Goal: Find specific page/section: Find specific page/section

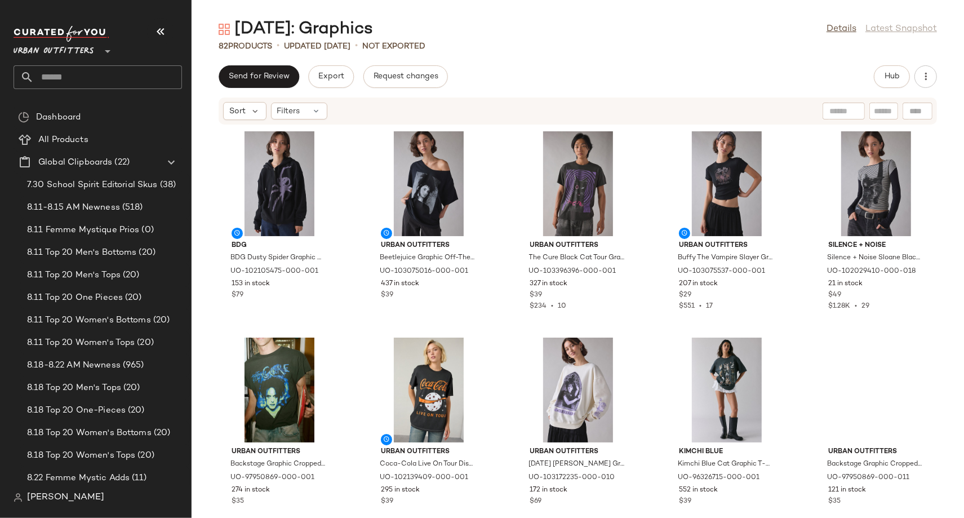
click at [50, 77] on input "text" at bounding box center [108, 77] width 148 height 24
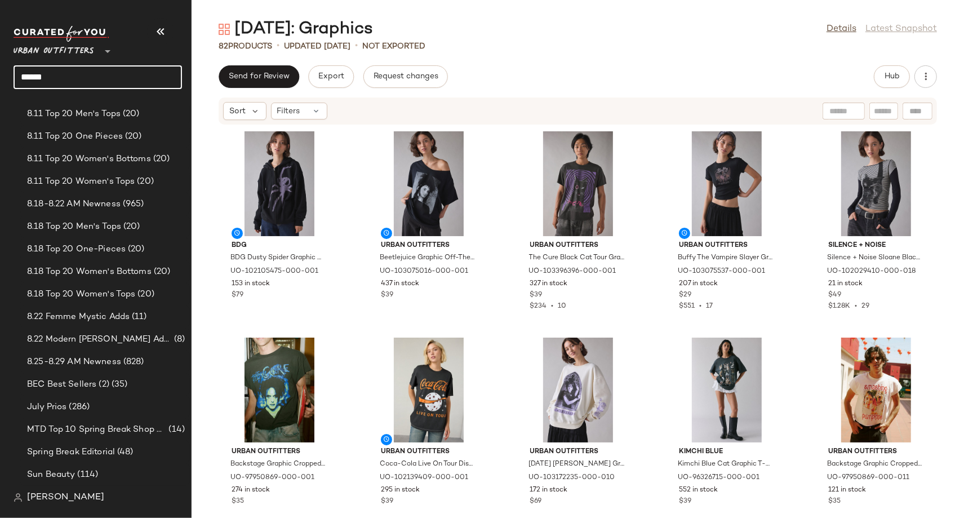
scroll to position [334, 0]
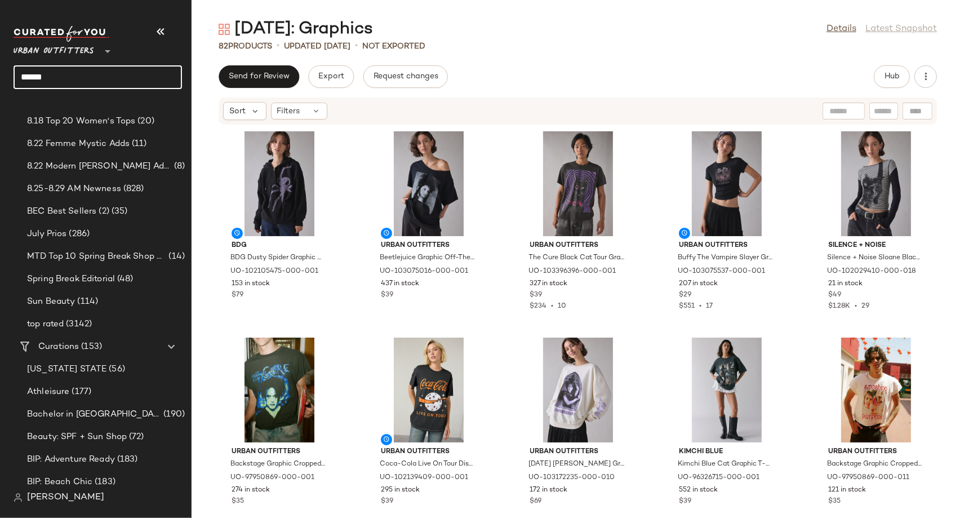
click at [72, 70] on input "******" at bounding box center [98, 77] width 169 height 24
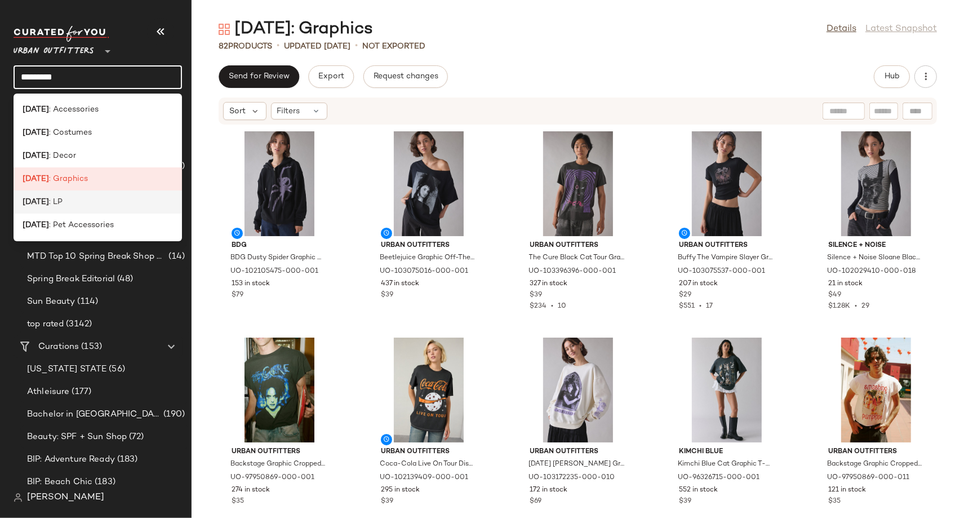
type input "*********"
click at [74, 205] on div "Halloween : LP" at bounding box center [98, 202] width 150 height 12
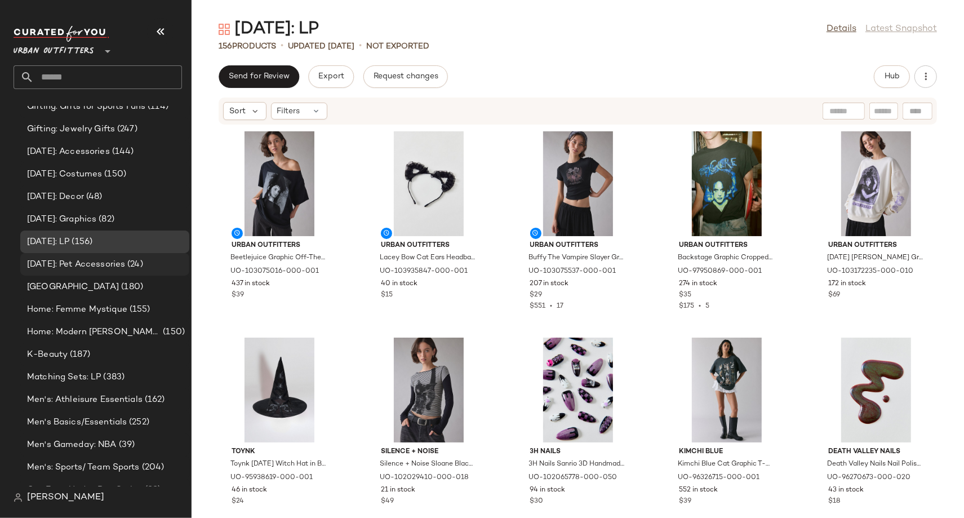
scroll to position [3165, 0]
click at [101, 262] on span "Halloween: Pet Accessories" at bounding box center [76, 266] width 98 height 13
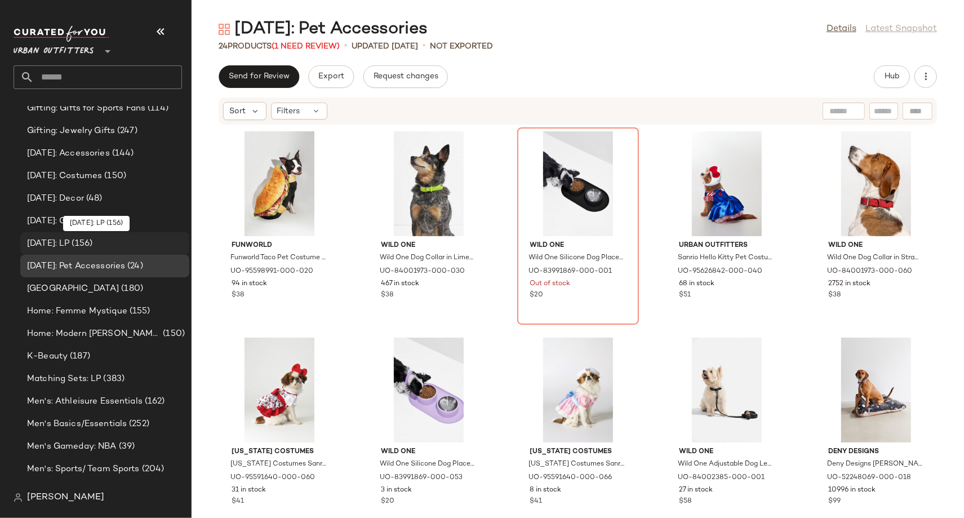
click at [105, 232] on div "Halloween: LP (156)" at bounding box center [104, 243] width 169 height 23
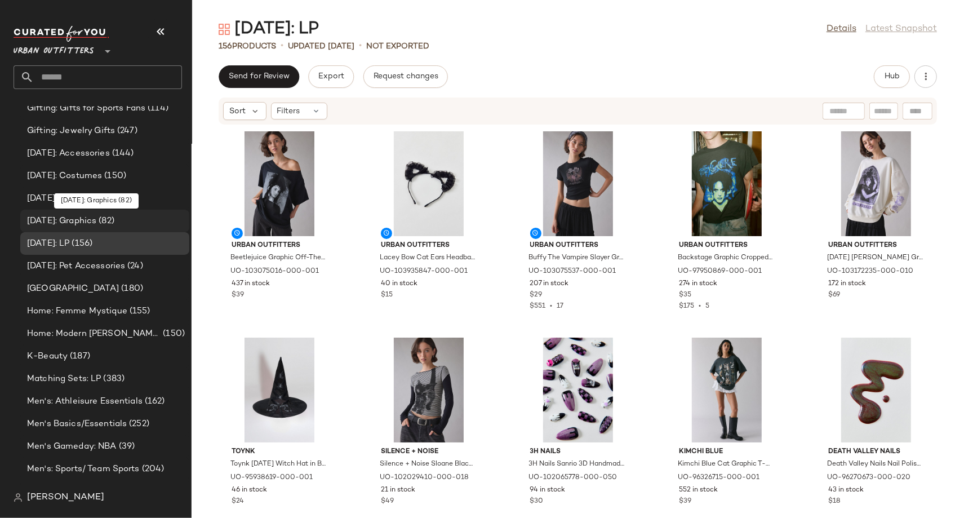
click at [96, 215] on span "Halloween: Graphics" at bounding box center [61, 221] width 69 height 13
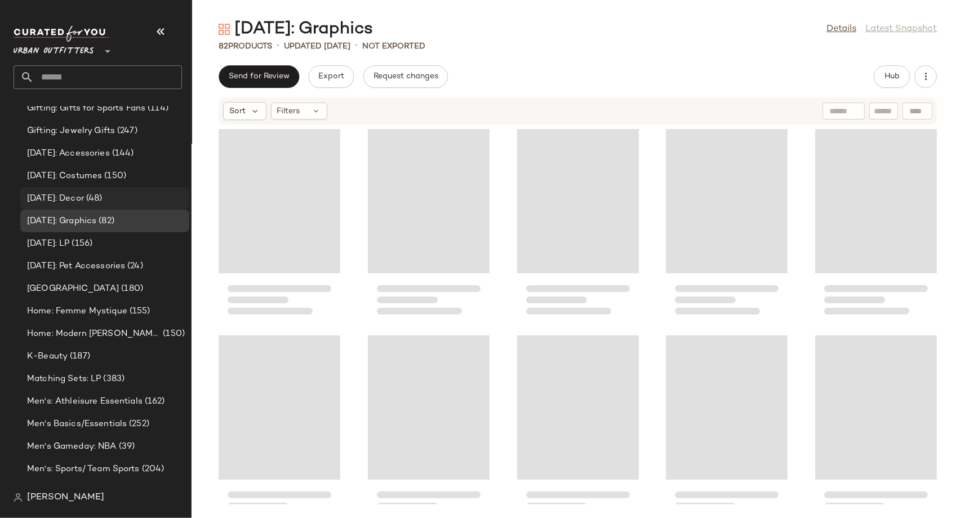
click at [103, 192] on span "(48)" at bounding box center [93, 198] width 19 height 13
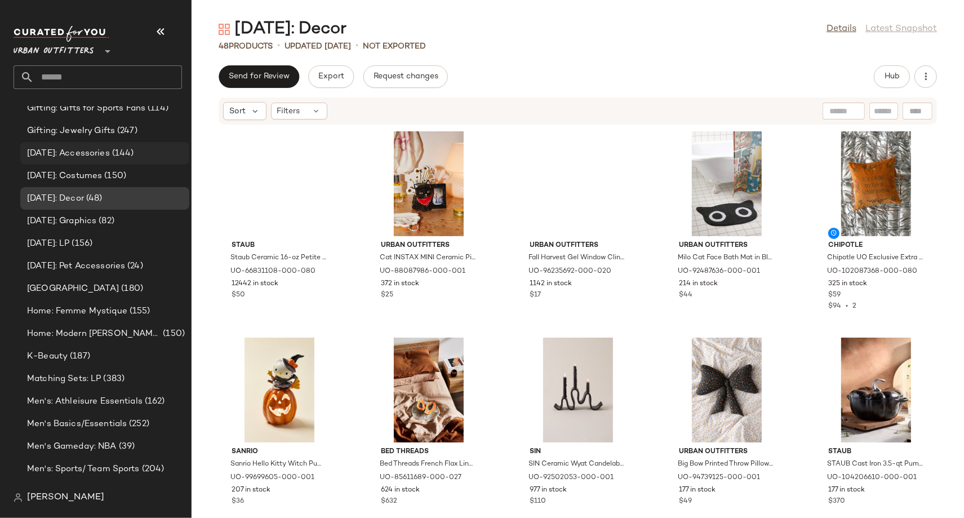
click at [110, 149] on span "Halloween: Accessories" at bounding box center [68, 153] width 83 height 13
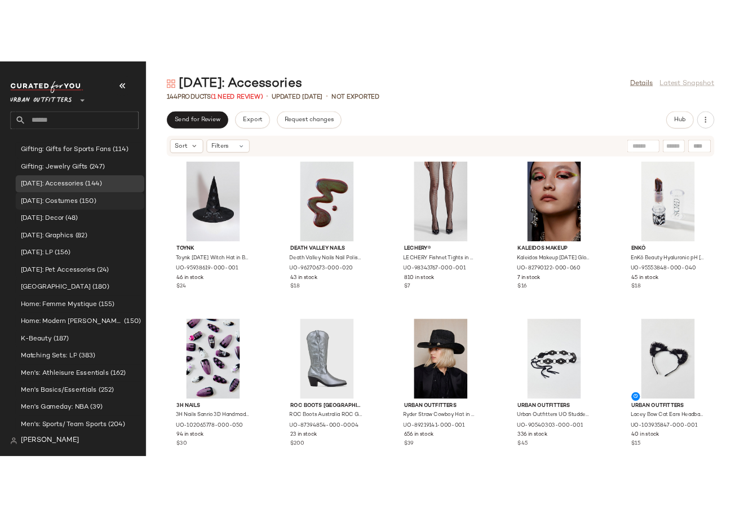
scroll to position [3156, 0]
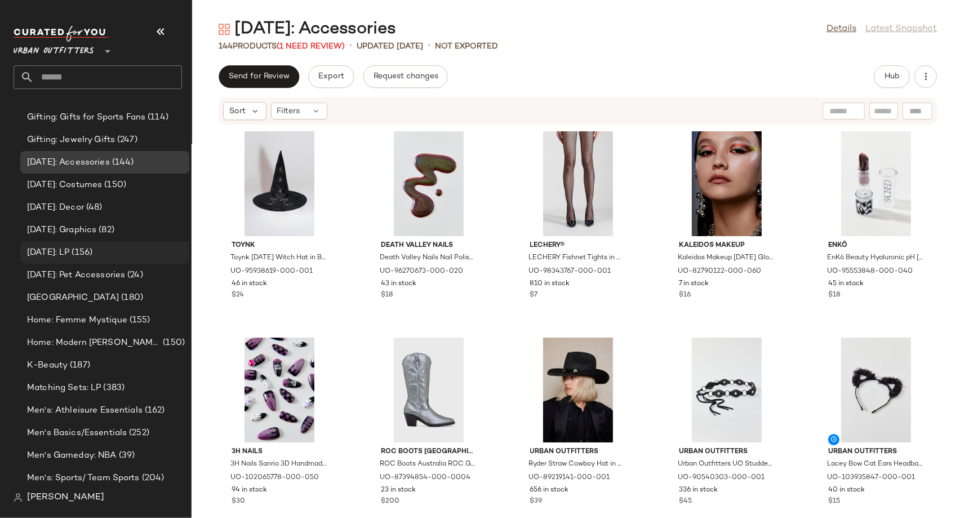
click at [92, 251] on span "(156)" at bounding box center [80, 252] width 23 height 13
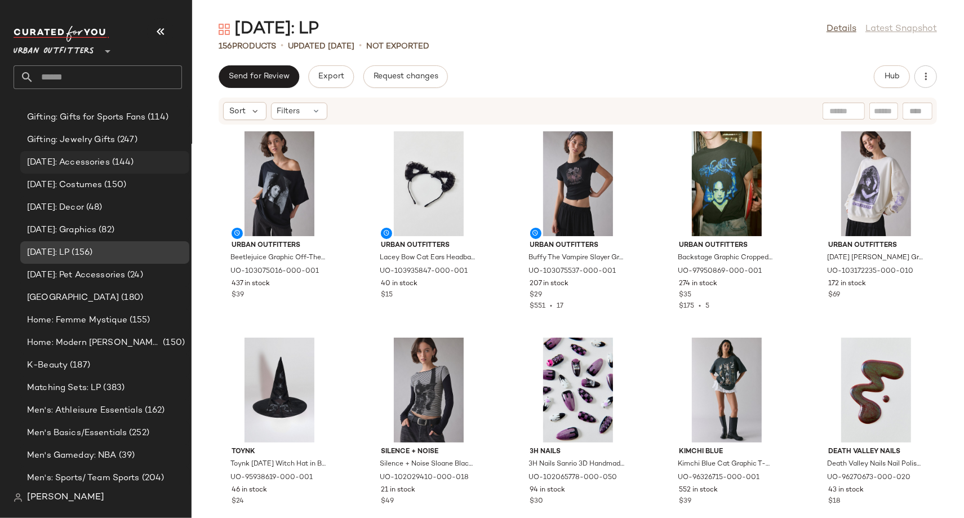
click at [110, 158] on span "Halloween: Accessories" at bounding box center [68, 162] width 83 height 13
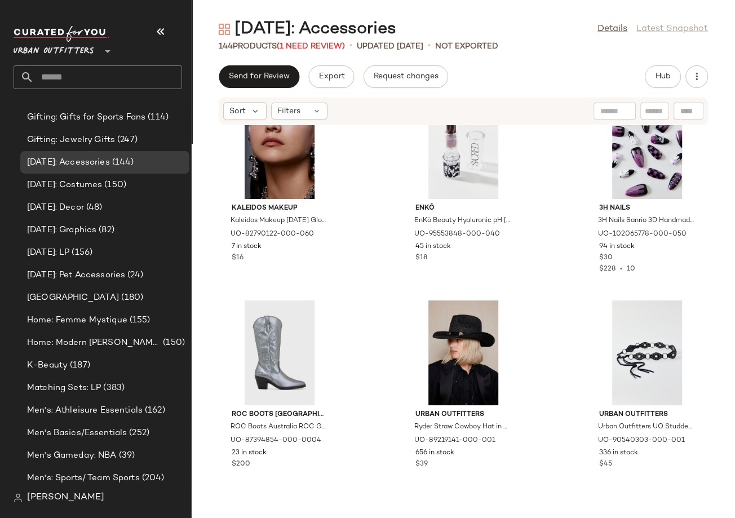
scroll to position [256, 0]
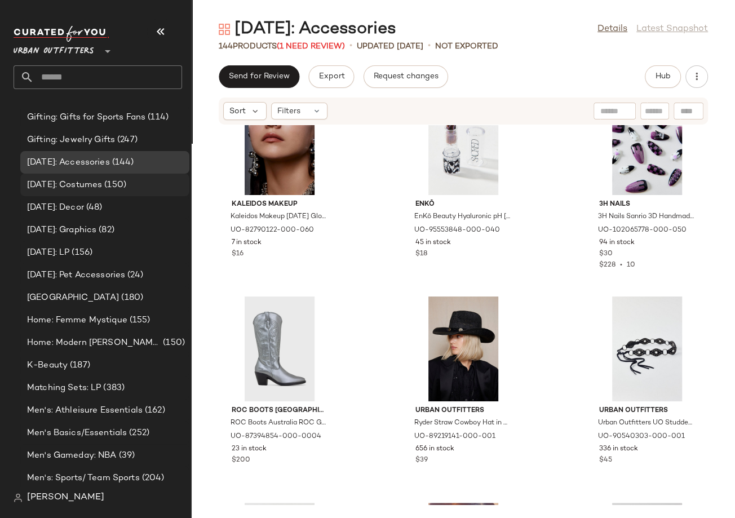
click at [123, 187] on span "(150)" at bounding box center [114, 185] width 24 height 13
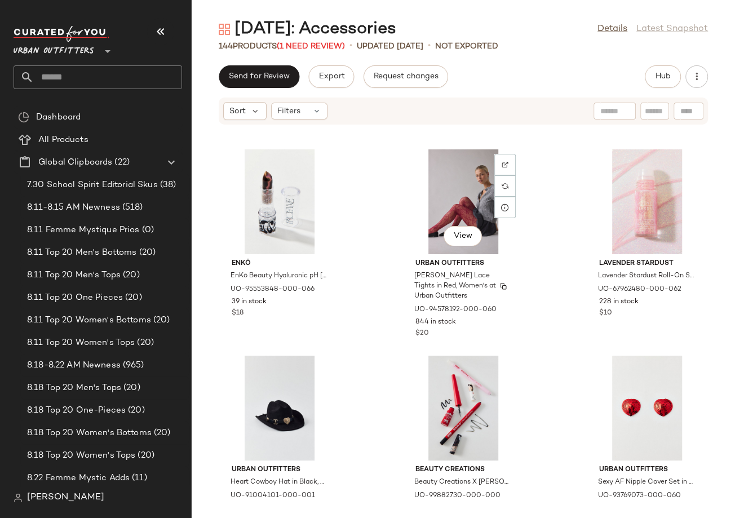
scroll to position [2892, 0]
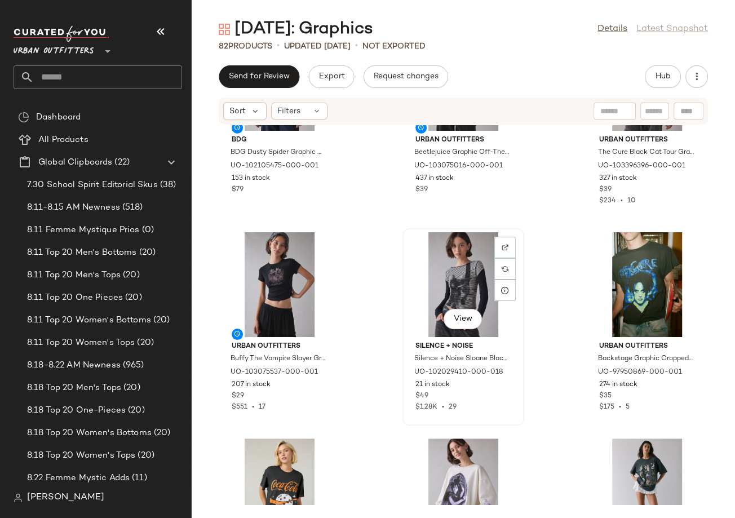
scroll to position [108, 0]
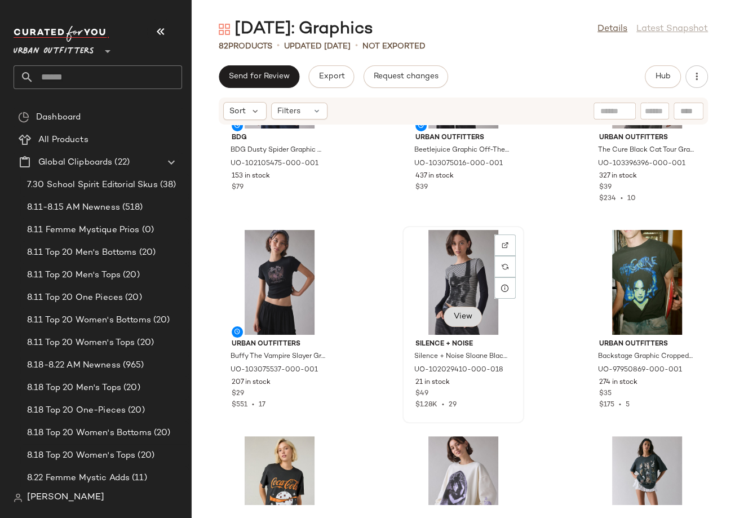
click at [460, 315] on span "View" at bounding box center [462, 316] width 19 height 9
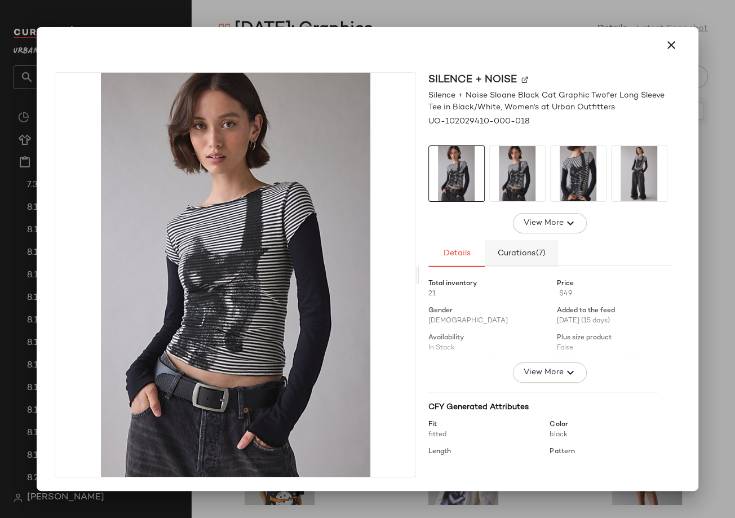
click at [513, 244] on button "Curations (7)" at bounding box center [521, 253] width 73 height 27
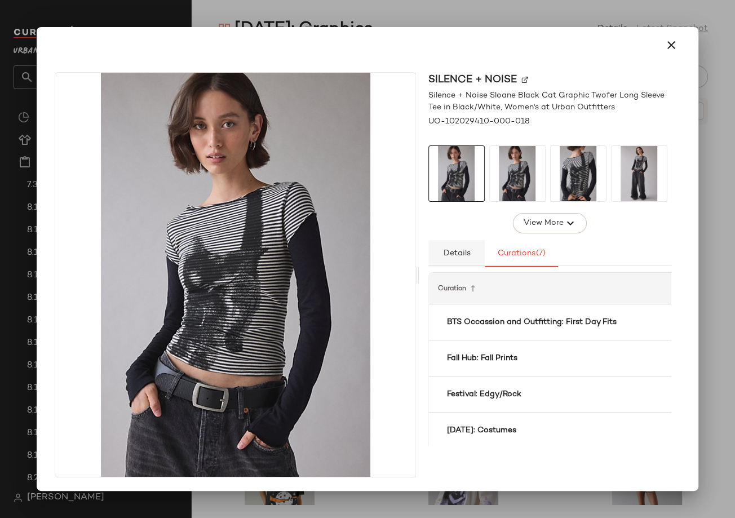
click at [462, 260] on button "Details" at bounding box center [456, 253] width 56 height 27
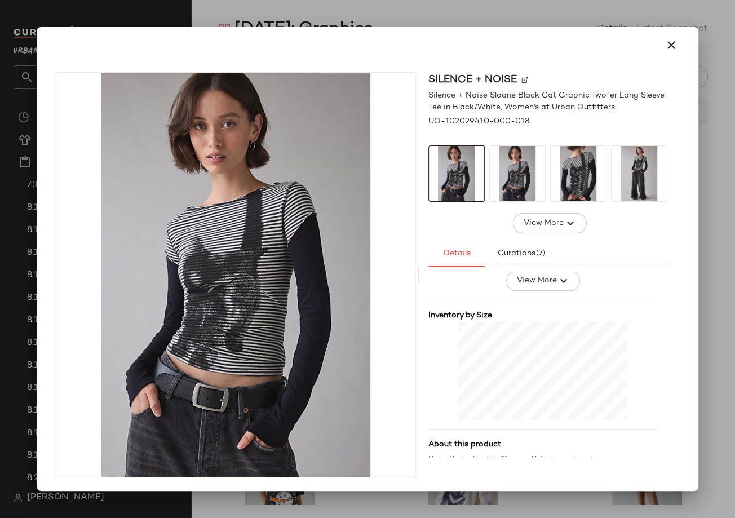
scroll to position [238, 0]
click at [709, 330] on div at bounding box center [367, 259] width 735 height 518
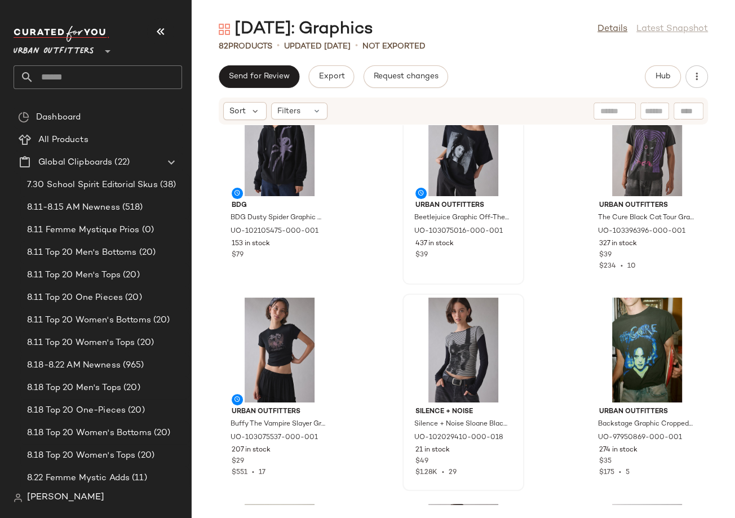
scroll to position [43, 0]
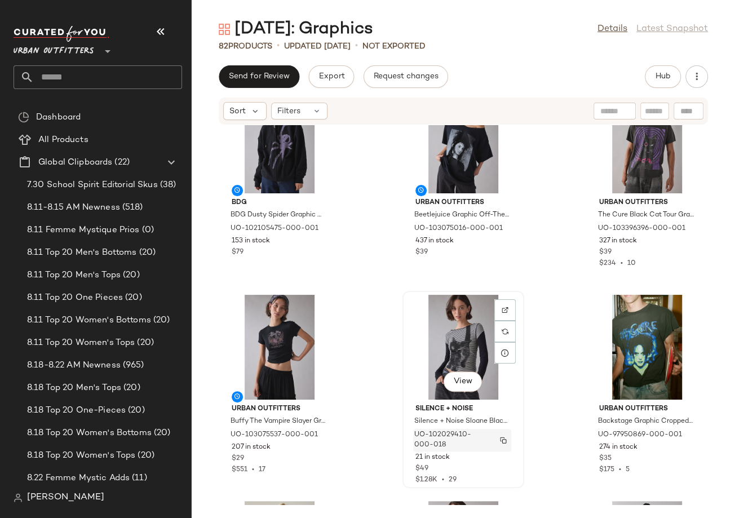
click at [500, 439] on img "button" at bounding box center [503, 440] width 7 height 7
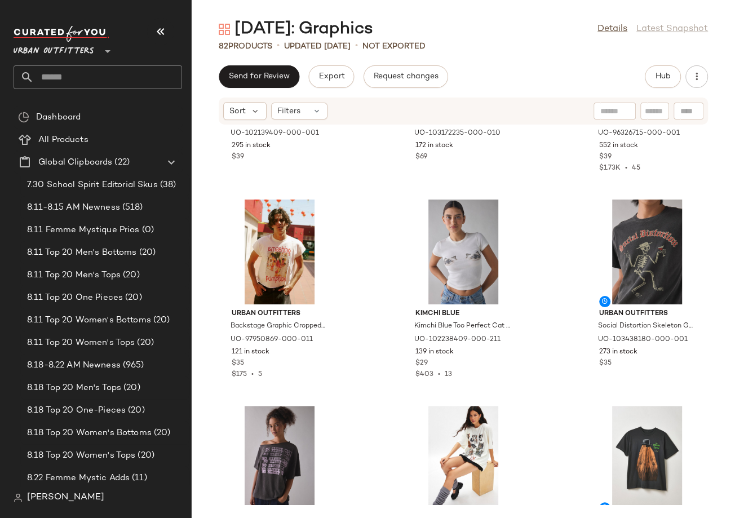
scroll to position [559, 0]
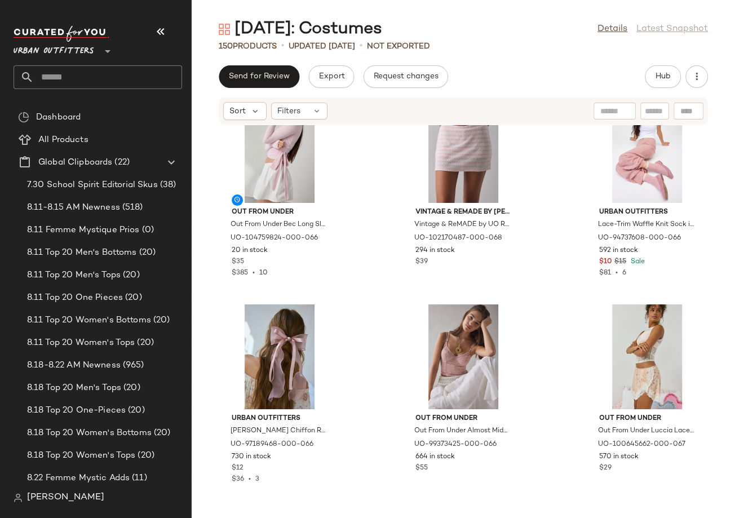
scroll to position [4794, 0]
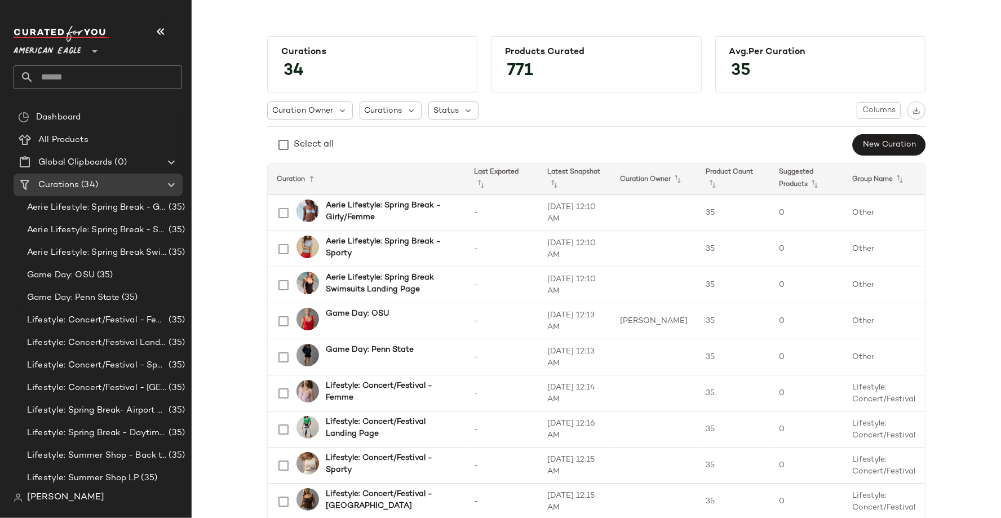
click at [50, 52] on span "American Eagle" at bounding box center [48, 48] width 68 height 20
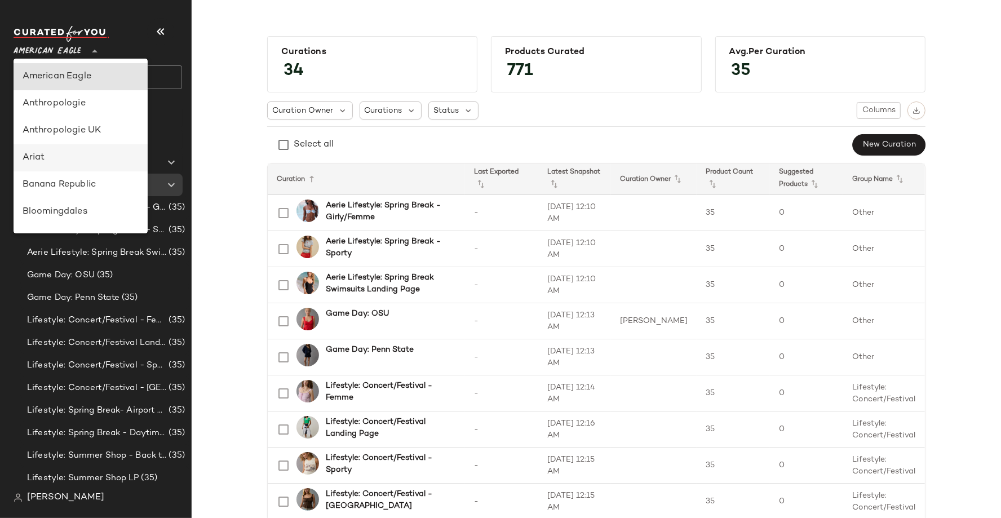
click at [46, 160] on div "Ariat" at bounding box center [81, 158] width 116 height 14
type input "**"
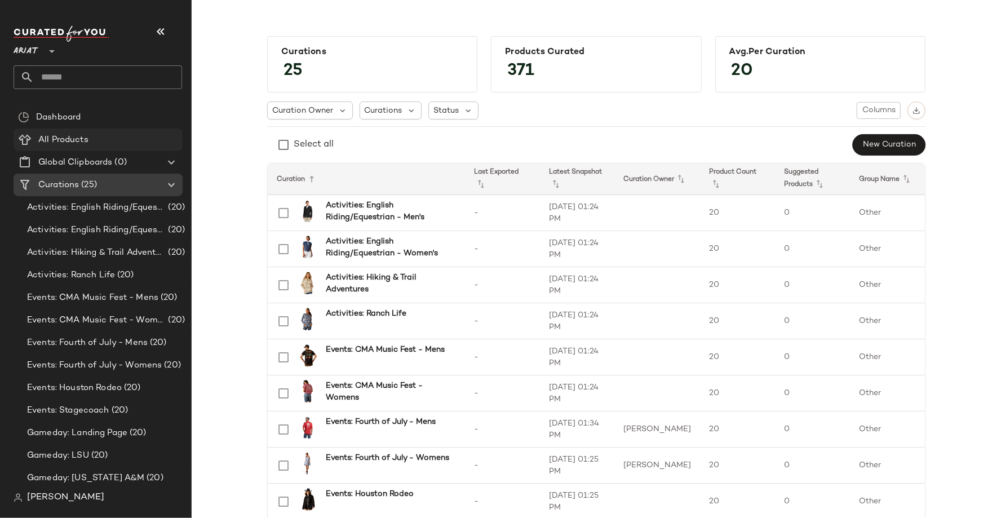
click at [67, 142] on span "All Products" at bounding box center [63, 140] width 50 height 13
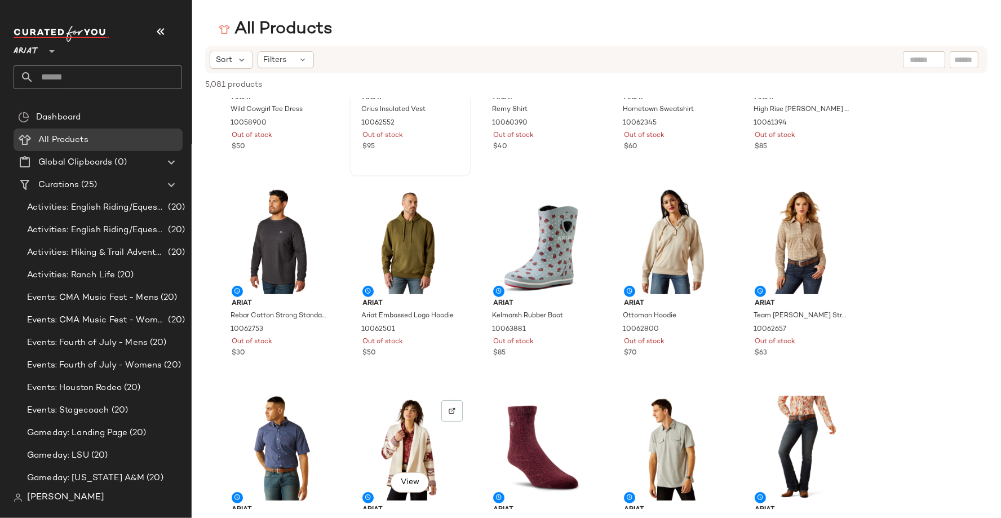
scroll to position [329, 0]
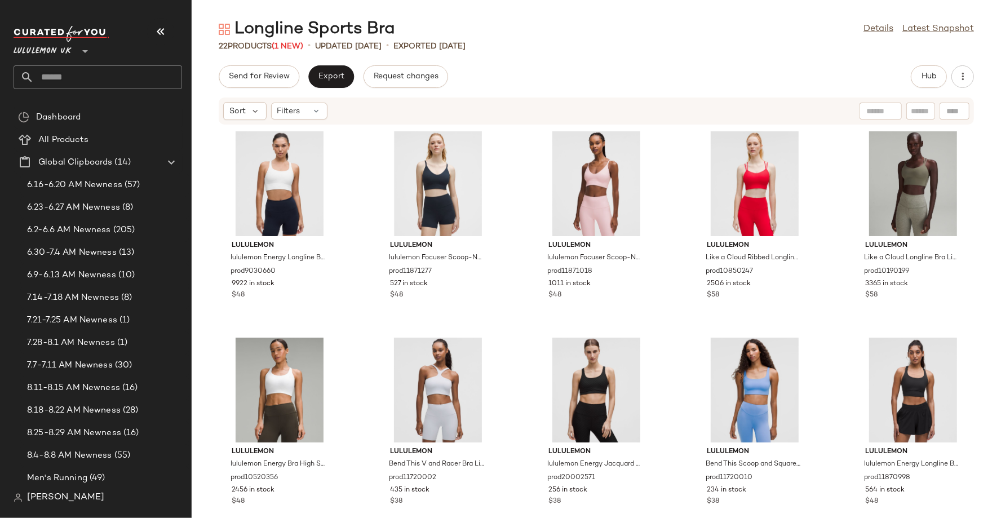
click at [73, 53] on div "Lululemon UK **" at bounding box center [45, 44] width 63 height 28
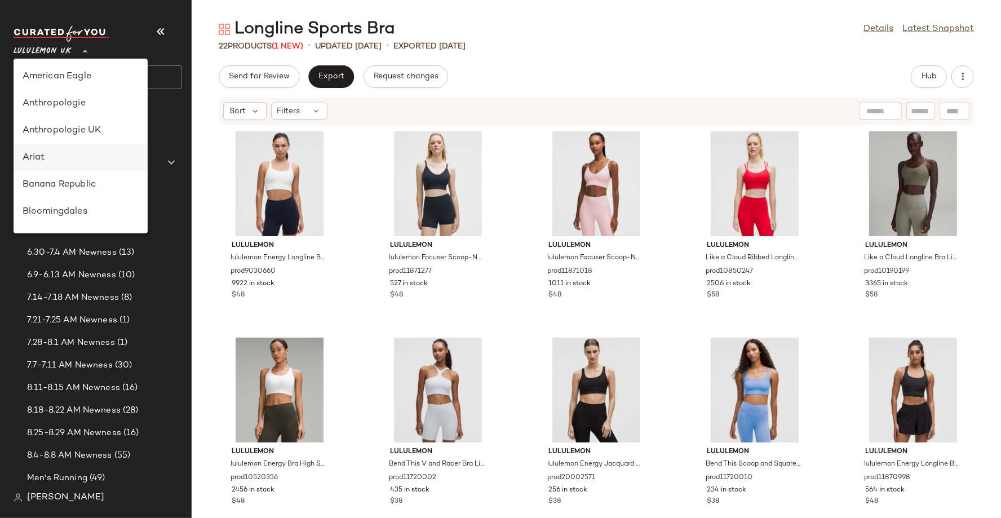
click at [64, 154] on div "Ariat" at bounding box center [81, 158] width 116 height 14
type input "**"
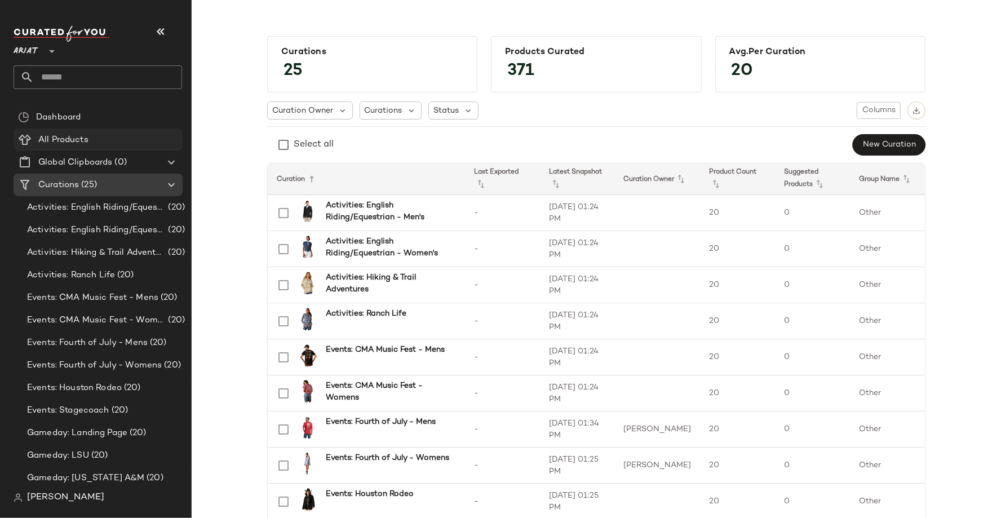
click at [83, 147] on Products "All Products" at bounding box center [98, 139] width 169 height 23
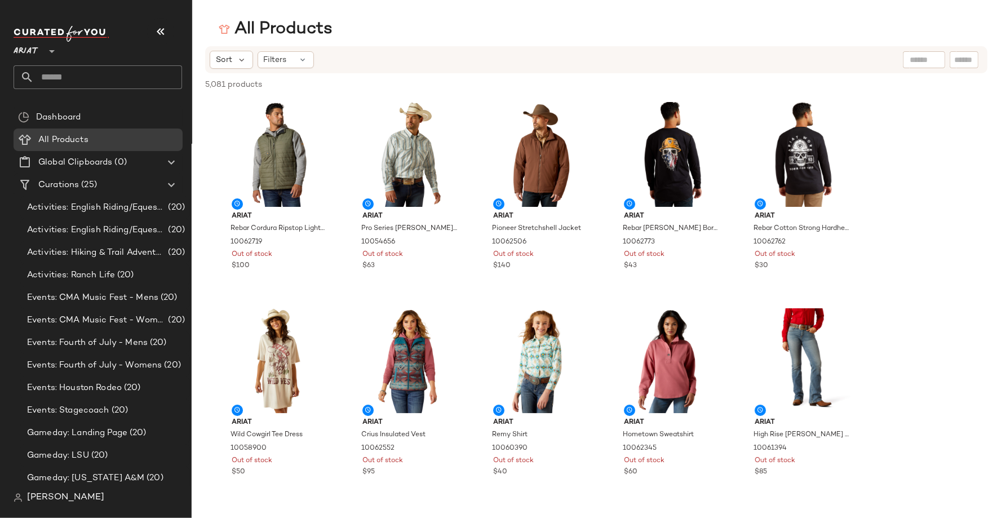
click at [57, 504] on div "[PERSON_NAME]" at bounding box center [103, 497] width 178 height 23
click at [55, 497] on span "[PERSON_NAME]" at bounding box center [65, 498] width 77 height 14
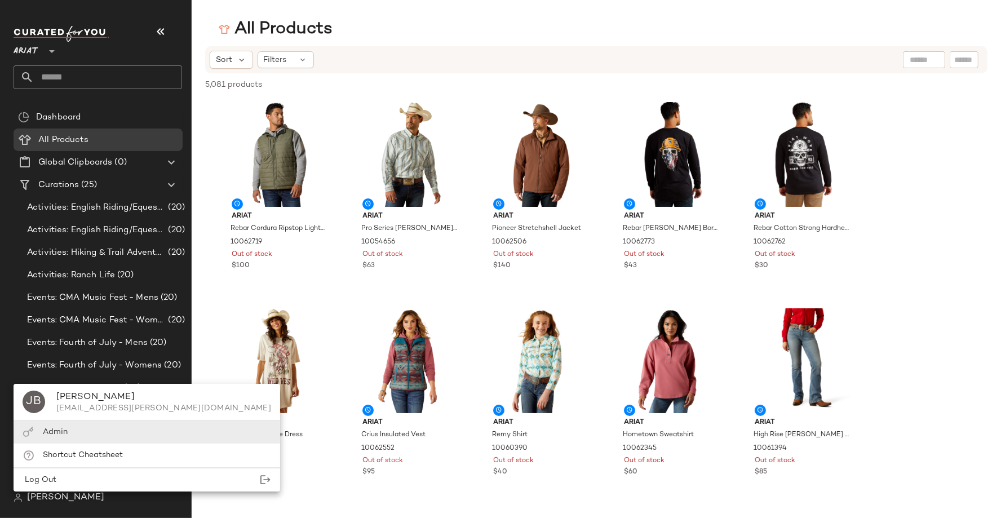
click at [74, 428] on div "Admin" at bounding box center [147, 431] width 267 height 23
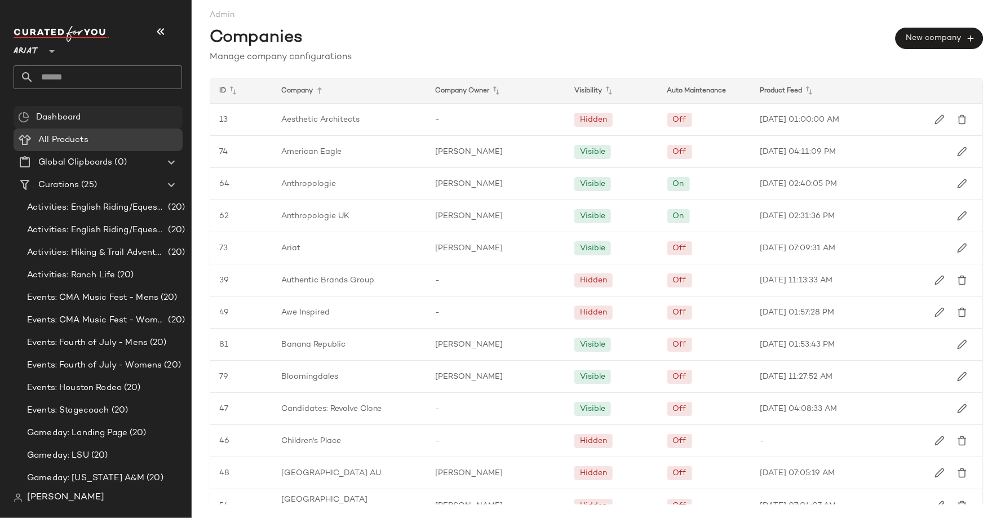
click at [113, 124] on div "Dashboard" at bounding box center [98, 117] width 169 height 23
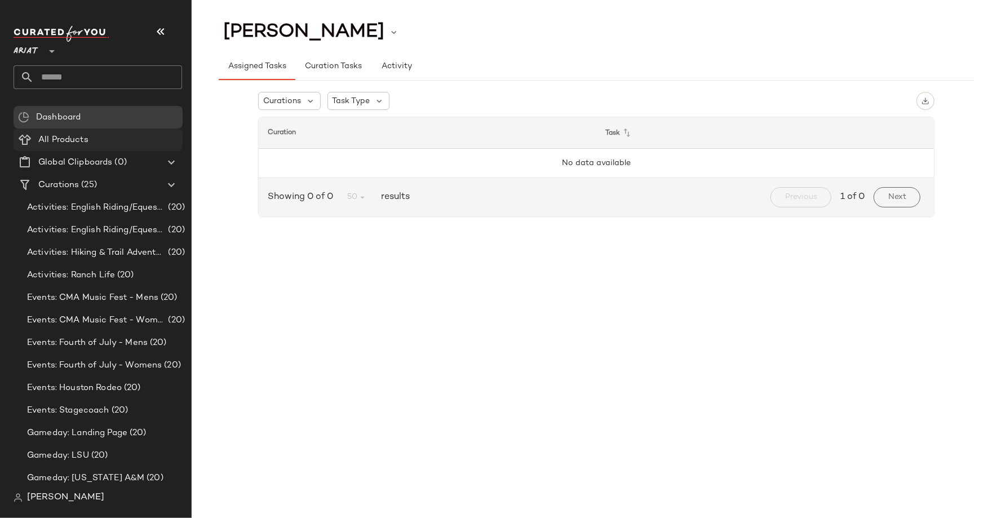
click at [104, 140] on div "All Products" at bounding box center [106, 140] width 143 height 13
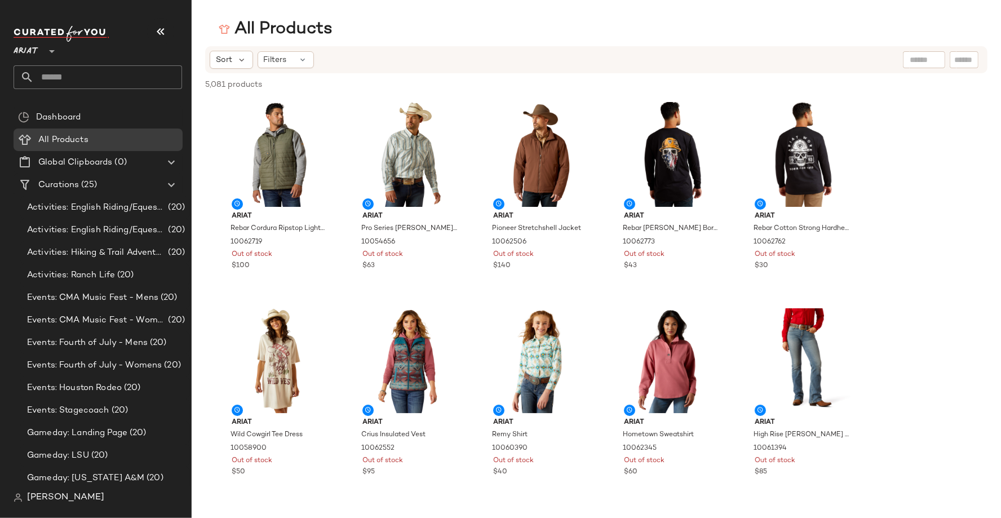
click at [63, 501] on span "[PERSON_NAME]" at bounding box center [65, 498] width 77 height 14
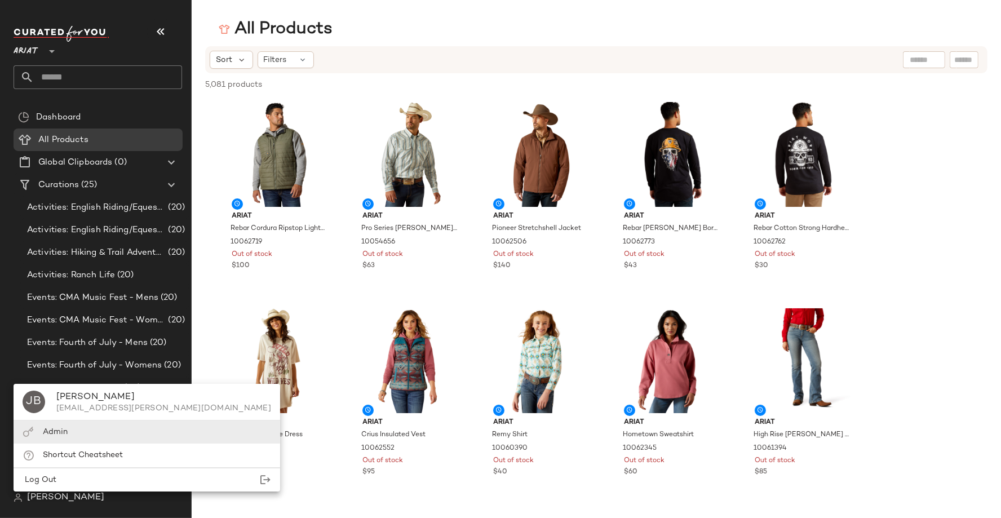
click at [82, 434] on div "Admin" at bounding box center [147, 431] width 267 height 23
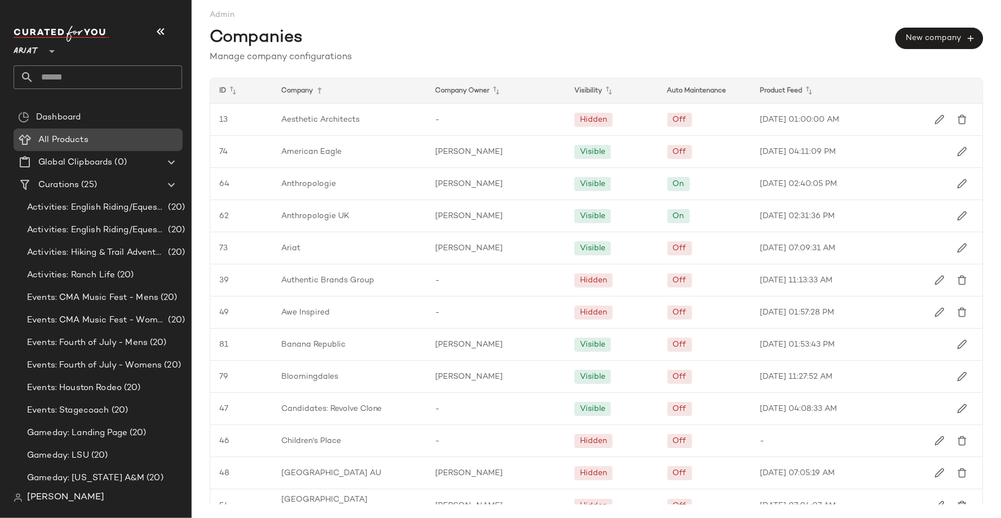
click at [100, 144] on div "All Products" at bounding box center [106, 140] width 143 height 13
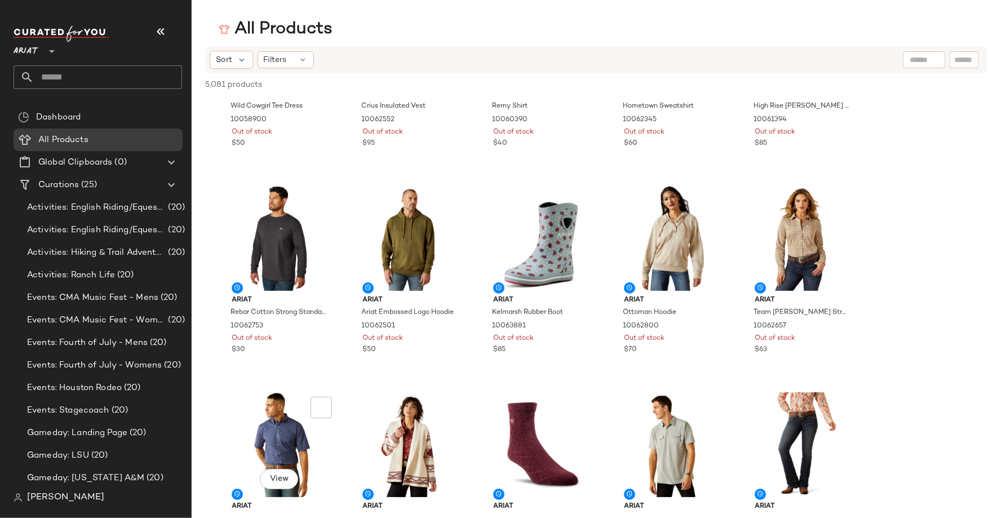
scroll to position [339, 0]
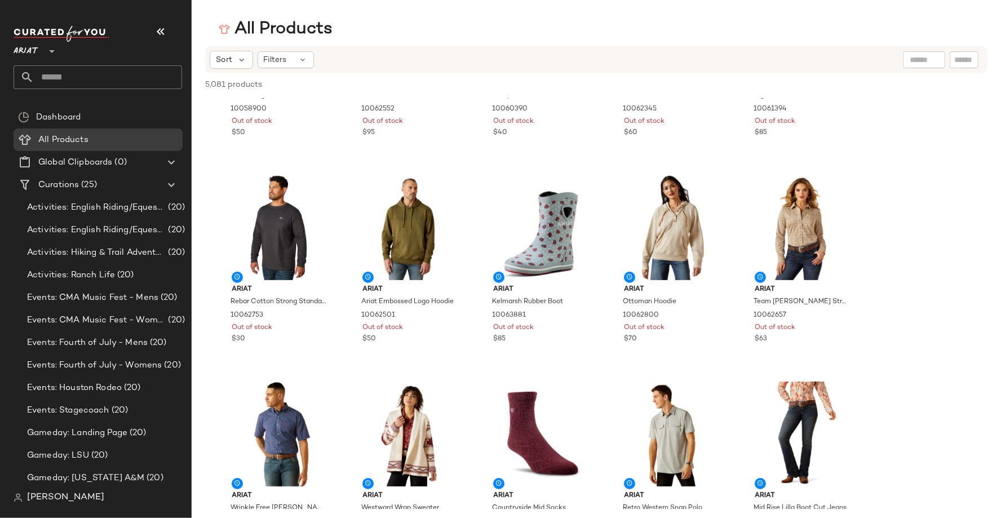
click at [55, 502] on span "[PERSON_NAME]" at bounding box center [65, 498] width 77 height 14
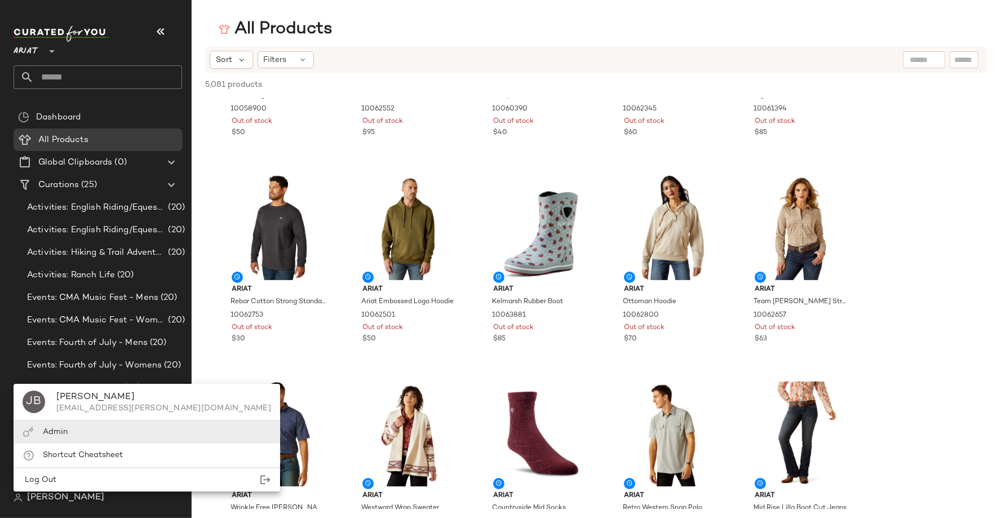
click at [92, 438] on div "Admin" at bounding box center [147, 431] width 267 height 23
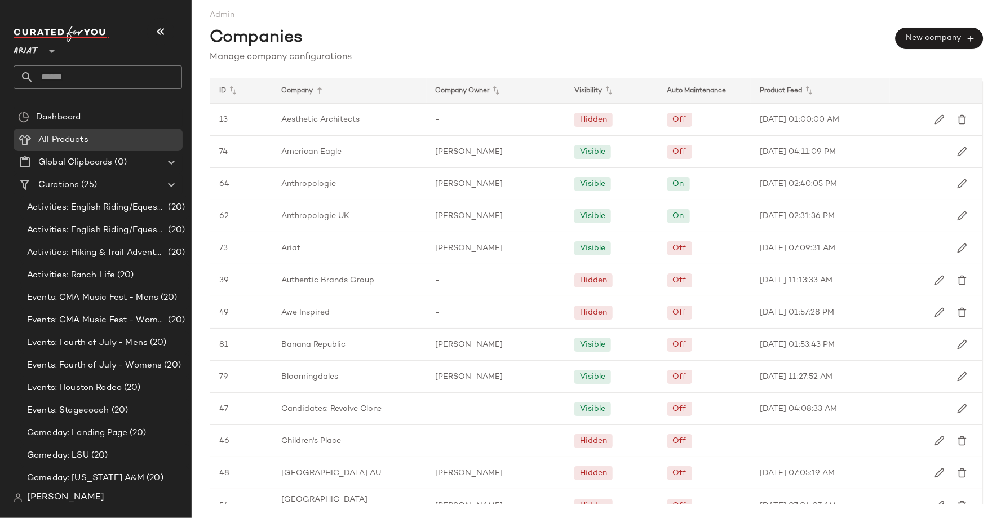
click at [786, 34] on div "Companies New company" at bounding box center [596, 36] width 773 height 30
click at [59, 118] on span "Dashboard" at bounding box center [58, 117] width 45 height 13
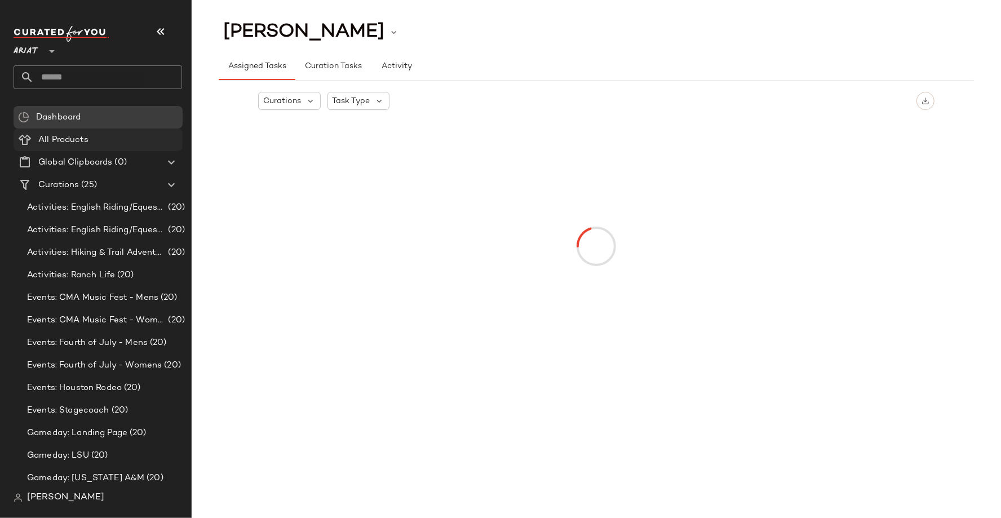
click at [57, 142] on span "All Products" at bounding box center [63, 140] width 50 height 13
